Goal: Use online tool/utility: Use online tool/utility

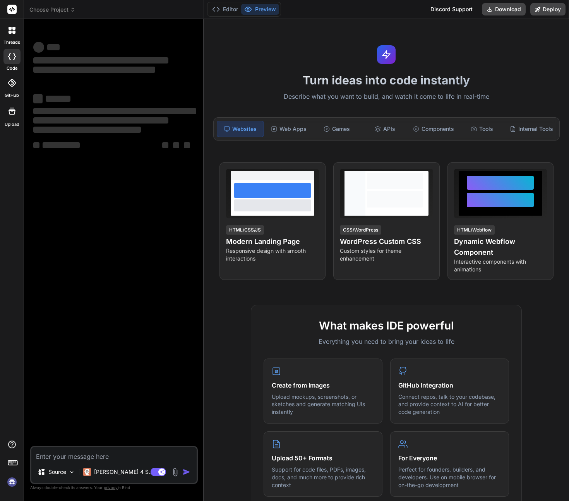
type textarea "x"
click at [287, 122] on div "Web Apps" at bounding box center [289, 129] width 46 height 16
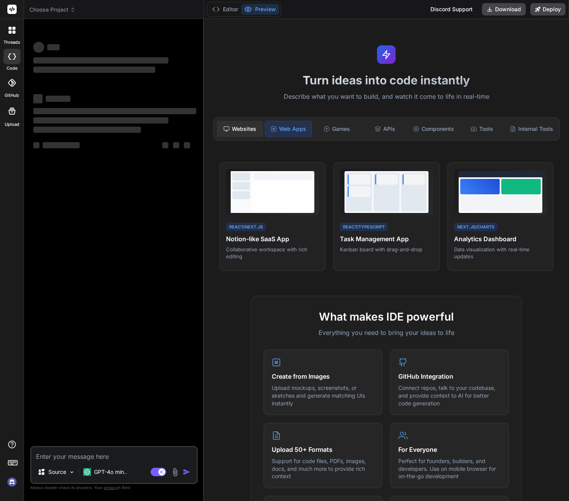
drag, startPoint x: 245, startPoint y: 131, endPoint x: 239, endPoint y: 127, distance: 7.0
click at [245, 130] on div "Websites" at bounding box center [240, 129] width 46 height 16
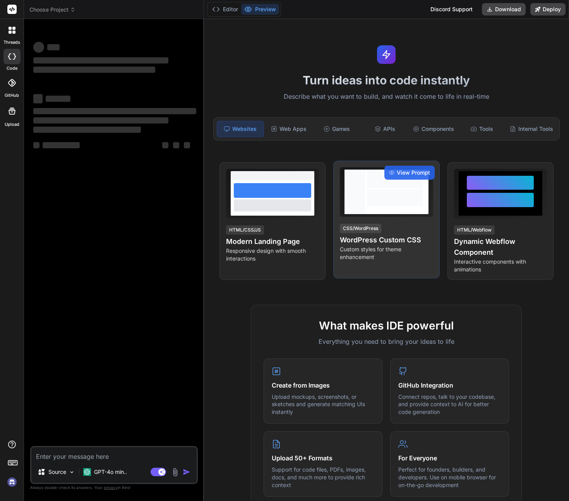
click at [354, 251] on p "Custom styles for theme enhancement" at bounding box center [386, 253] width 93 height 15
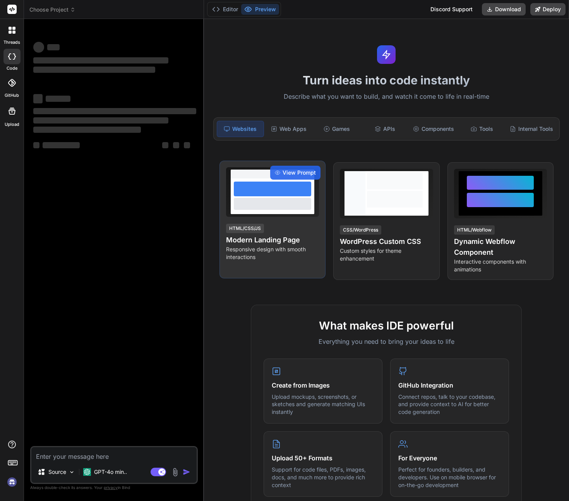
click at [278, 236] on h4 "Modern Landing Page" at bounding box center [272, 240] width 93 height 11
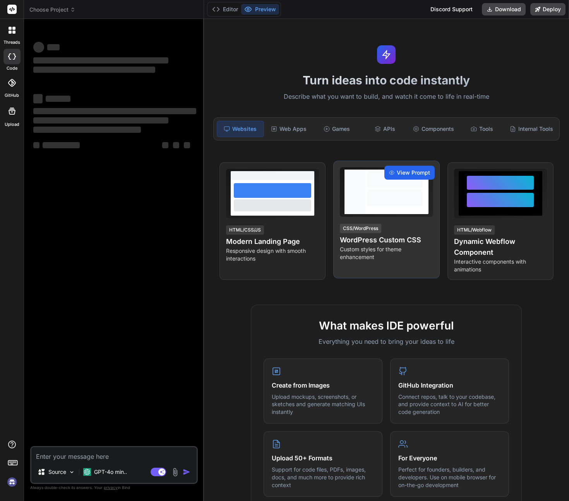
click at [409, 173] on span "View Prompt" at bounding box center [413, 173] width 33 height 8
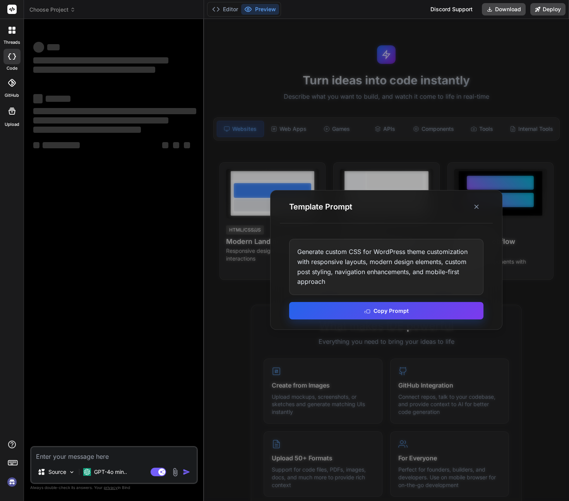
click at [409, 308] on button "Copy Prompt" at bounding box center [386, 310] width 194 height 17
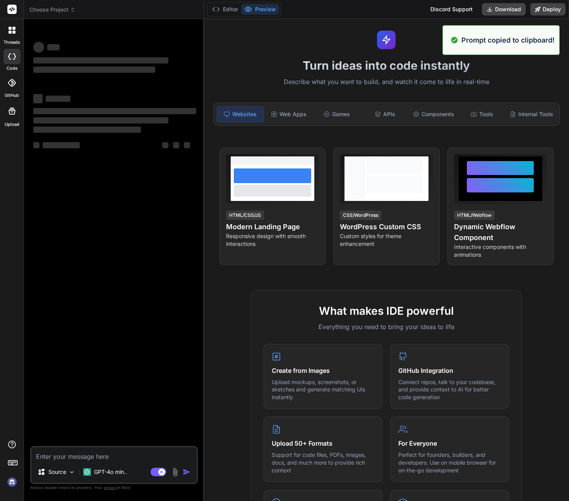
scroll to position [256, 0]
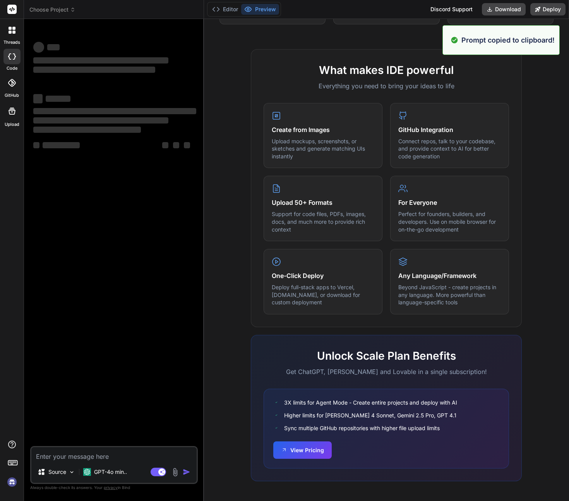
click at [119, 459] on textarea at bounding box center [113, 454] width 165 height 14
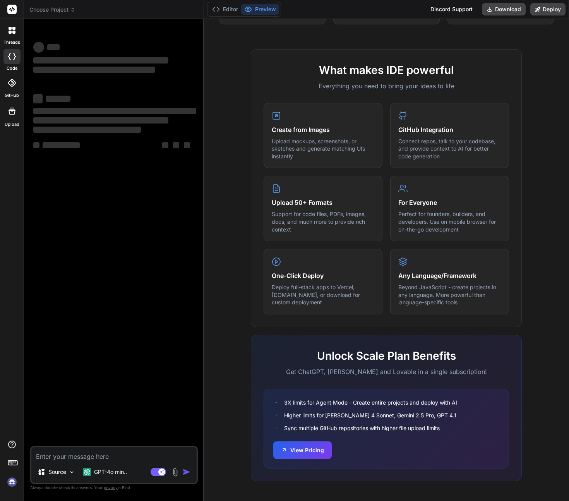
paste textarea "Generate custom CSS for WordPress theme customization with responsive layouts, …"
type textarea "Generate custom CSS for WordPress theme customization with responsive layouts, …"
type textarea "x"
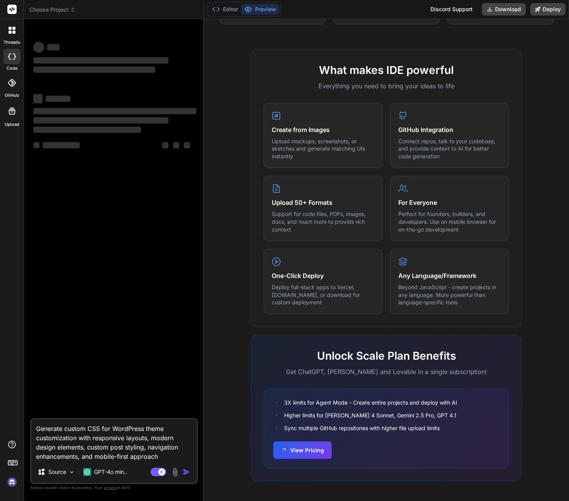
type textarea "Generate custom CSS for WordPress theme customization with responsive layouts, …"
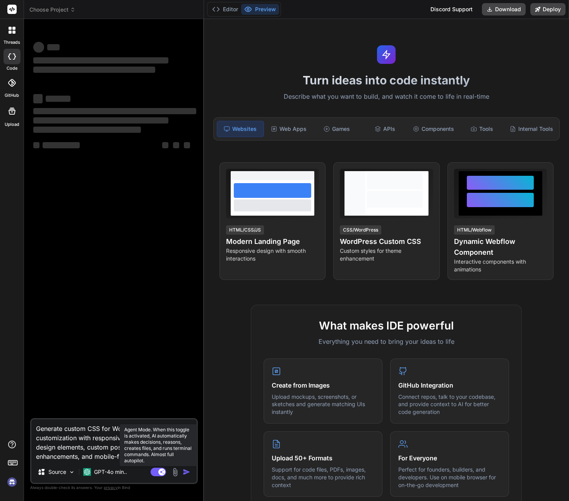
type textarea "x"
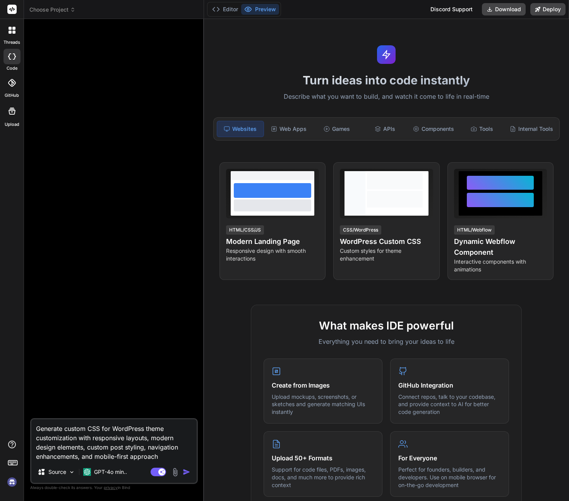
click at [10, 13] on rect at bounding box center [11, 9] width 9 height 9
click at [59, 9] on span "Choose Project" at bounding box center [52, 10] width 46 height 8
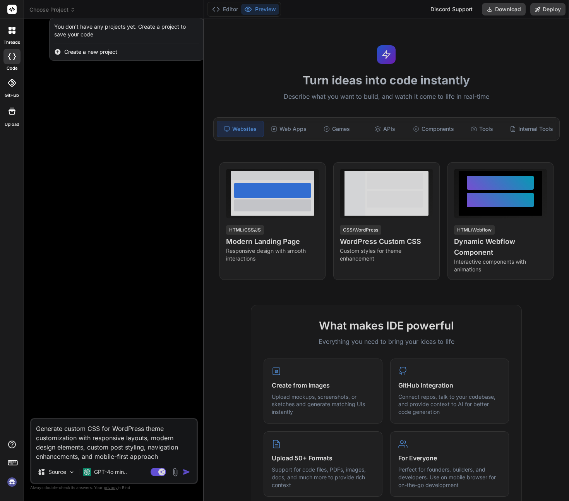
click at [60, 9] on div at bounding box center [284, 250] width 569 height 501
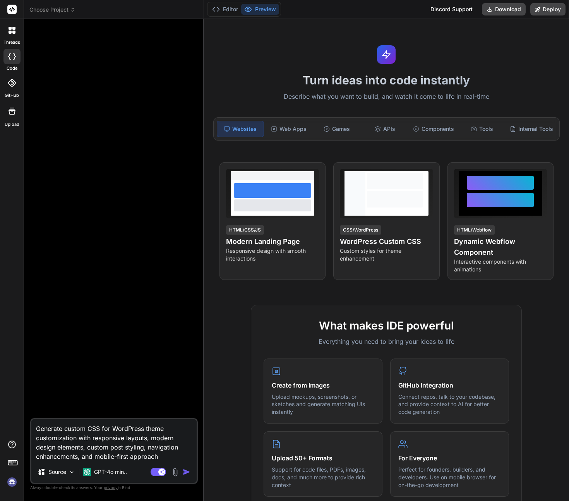
click at [185, 472] on img "button" at bounding box center [187, 472] width 8 height 8
type textarea "x"
